Goal: Task Accomplishment & Management: Manage account settings

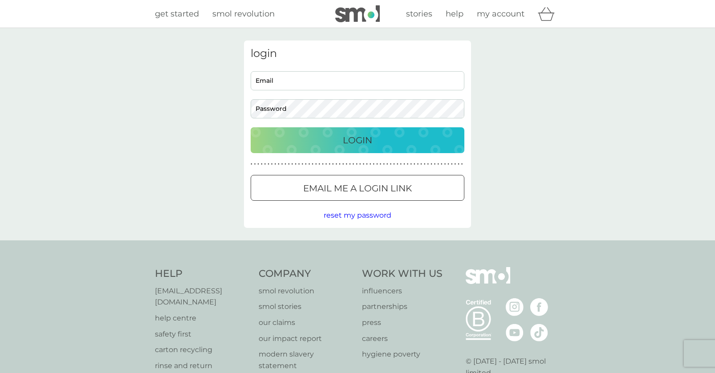
click at [91, 221] on div "login Email Password Login ● ● ● ● ● ● ● ● ● ● ● ● ● ● ● ● ● ● ● ● ● ● ● ● ● ● …" at bounding box center [357, 134] width 715 height 213
click at [630, 171] on div "login Email Password Login ● ● ● ● ● ● ● ● ● ● ● ● ● ● ● ● ● ● ● ● ● ● ● ● ● ● …" at bounding box center [357, 134] width 715 height 213
click at [536, 138] on div "login Email Password Login ● ● ● ● ● ● ● ● ● ● ● ● ● ● ● ● ● ● ● ● ● ● ● ● ● ● …" at bounding box center [357, 134] width 715 height 213
